Goal: Information Seeking & Learning: Check status

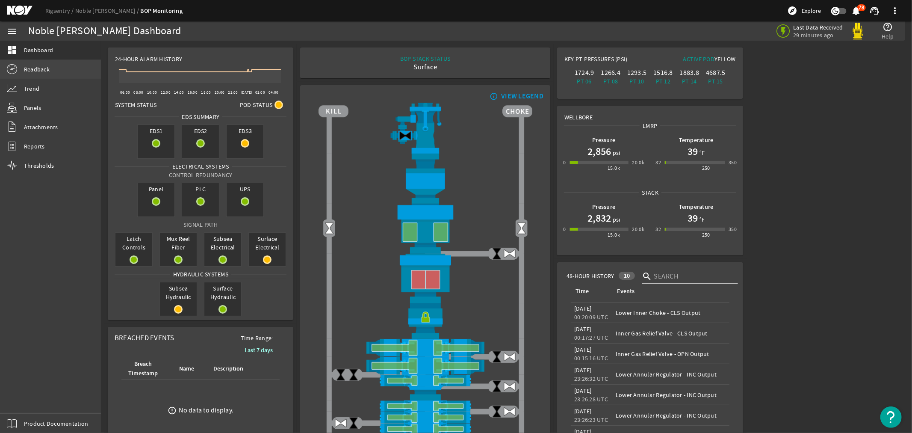
click at [28, 66] on span "Readback" at bounding box center [37, 69] width 26 height 9
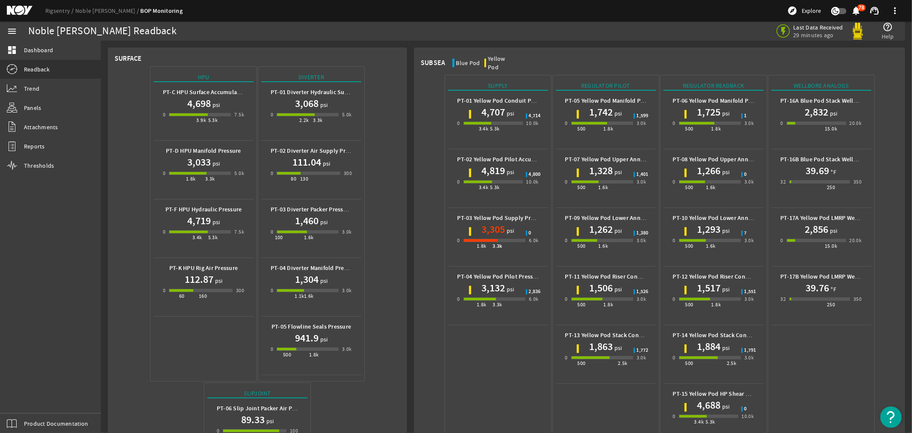
scroll to position [280, 0]
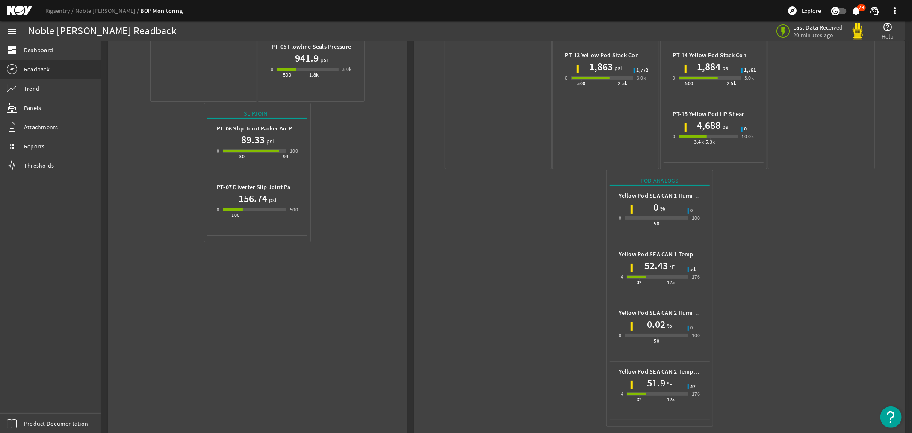
click at [18, 7] on mat-icon at bounding box center [26, 11] width 38 height 10
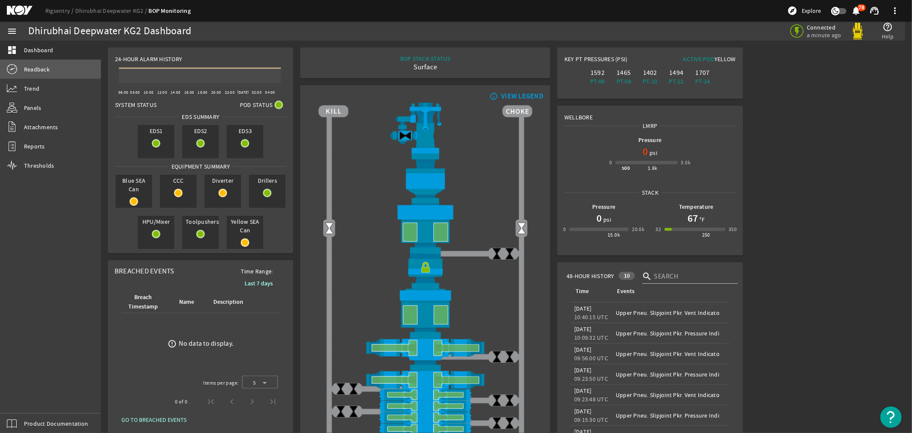
click at [26, 68] on span "Readback" at bounding box center [37, 69] width 26 height 9
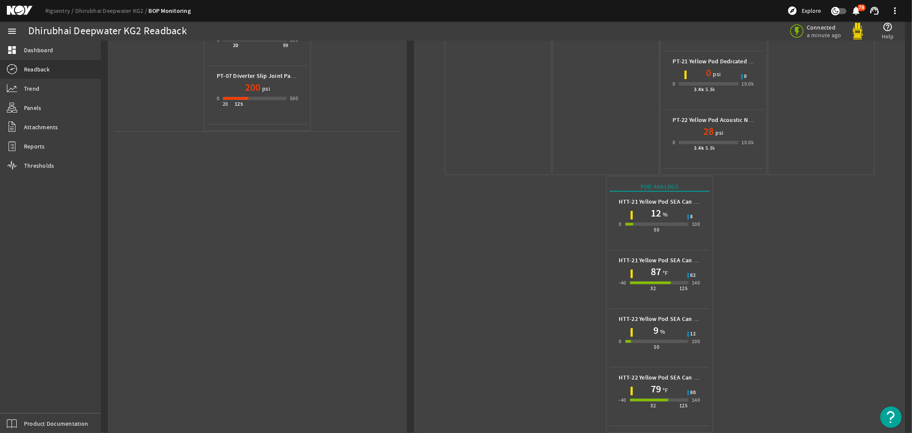
scroll to position [397, 0]
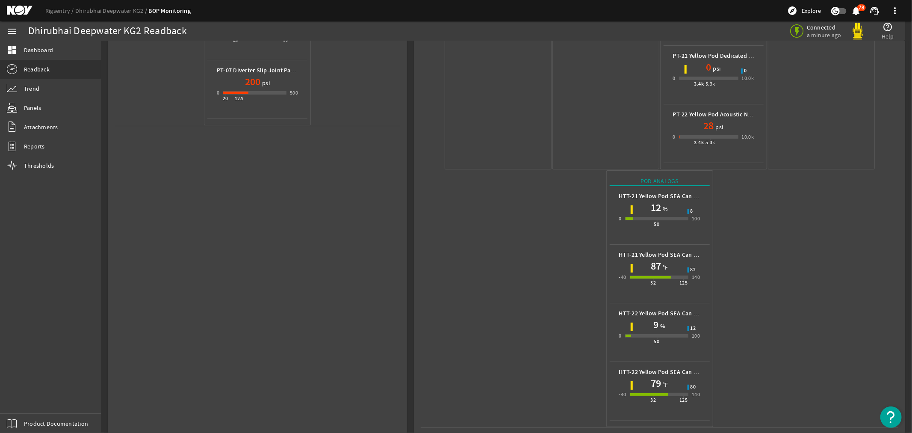
click at [23, 12] on mat-icon at bounding box center [26, 11] width 38 height 10
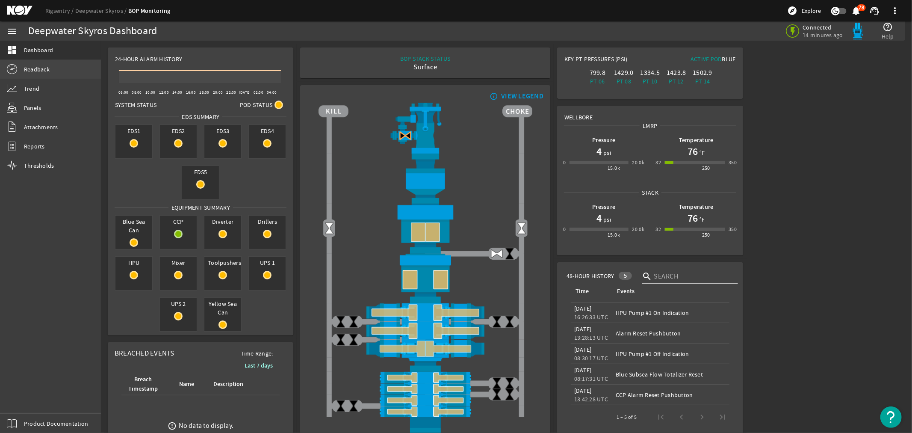
click at [35, 70] on span "Readback" at bounding box center [37, 69] width 26 height 9
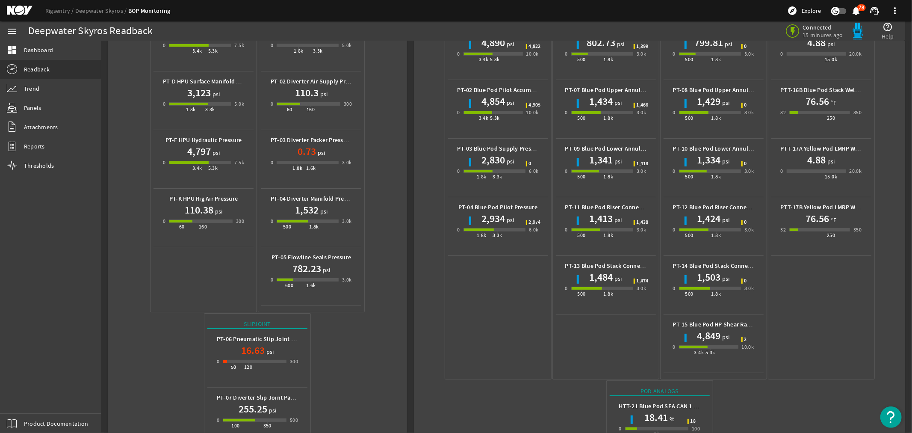
scroll to position [280, 0]
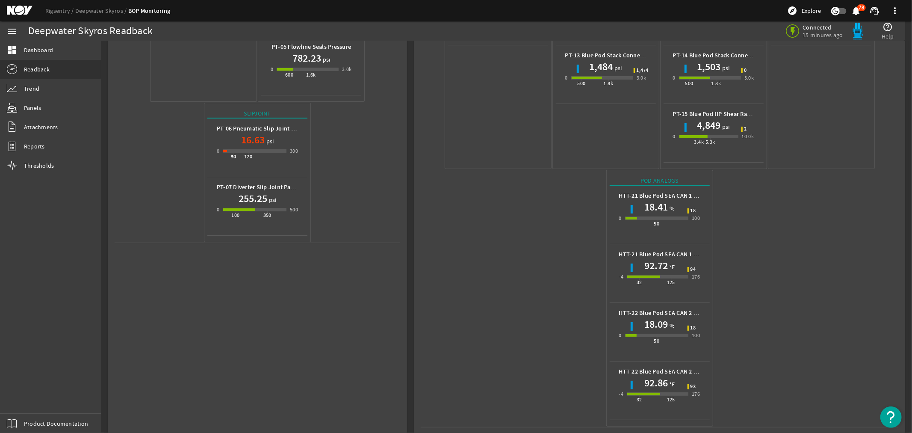
click at [24, 13] on mat-icon at bounding box center [26, 11] width 38 height 10
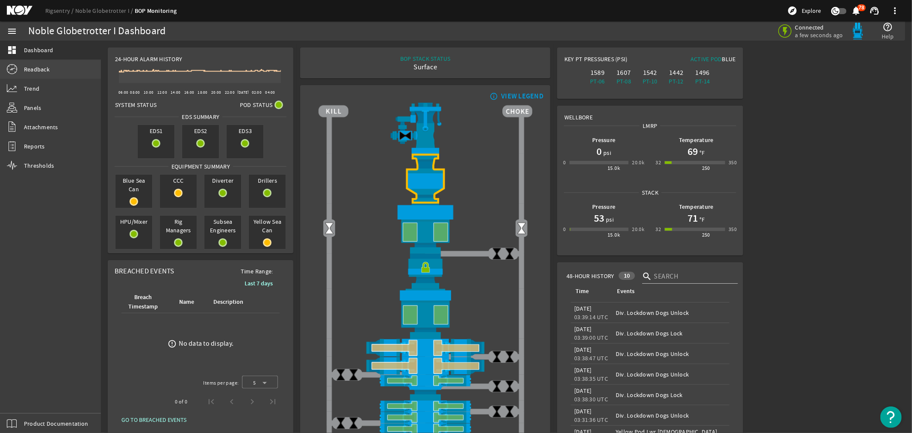
click at [26, 67] on span "Readback" at bounding box center [37, 69] width 26 height 9
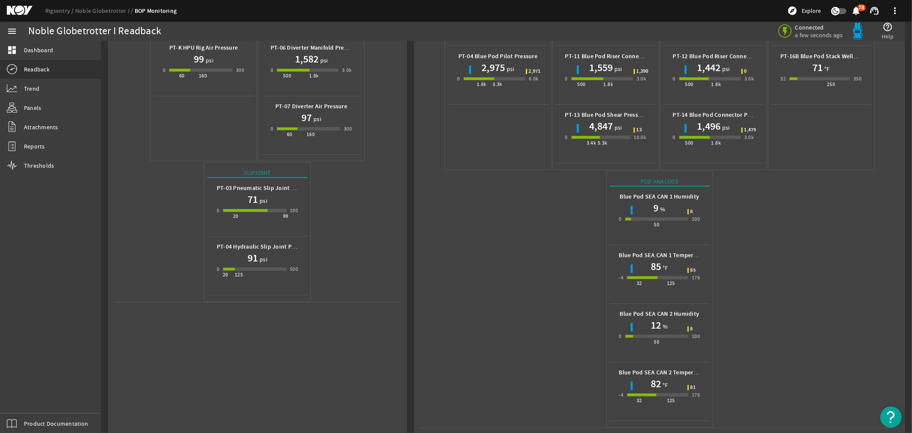
scroll to position [221, 0]
click at [15, 10] on mat-icon at bounding box center [26, 11] width 38 height 10
